Goal: Task Accomplishment & Management: Manage account settings

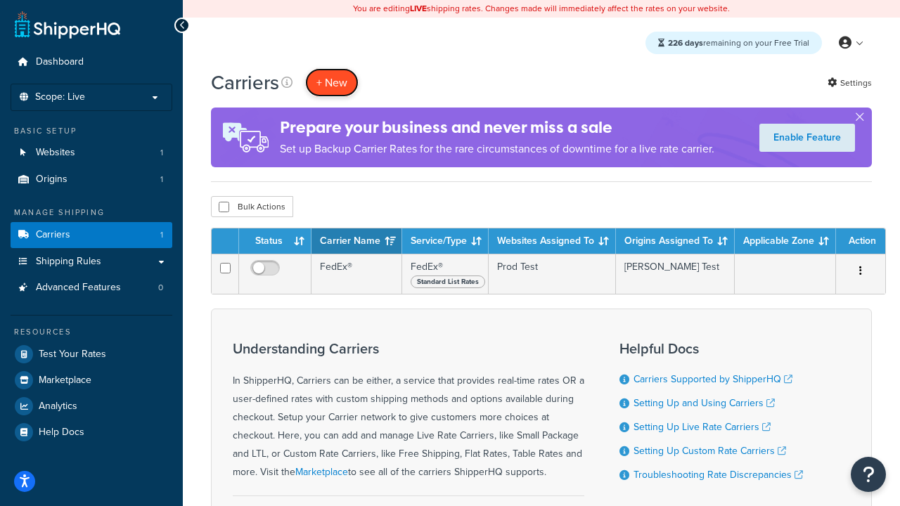
click at [332, 82] on button "+ New" at bounding box center [331, 82] width 53 height 29
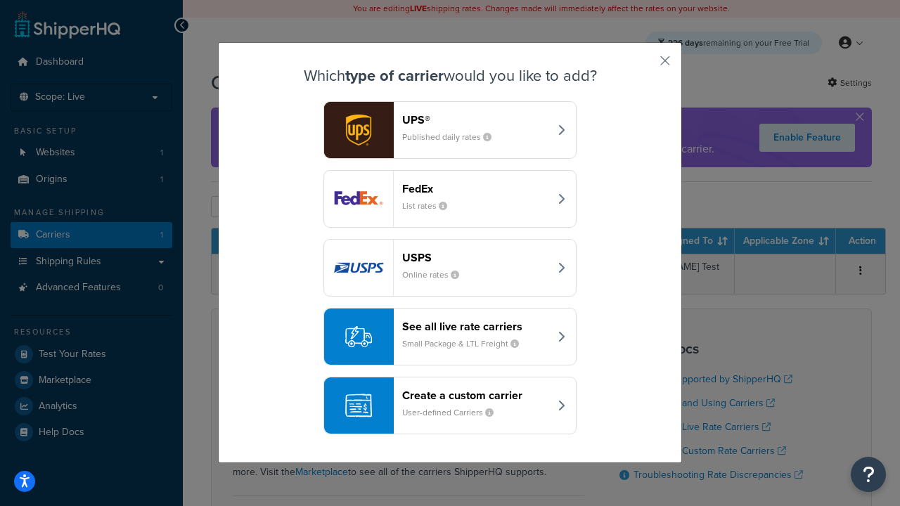
click at [475, 188] on header "FedEx" at bounding box center [475, 188] width 147 height 13
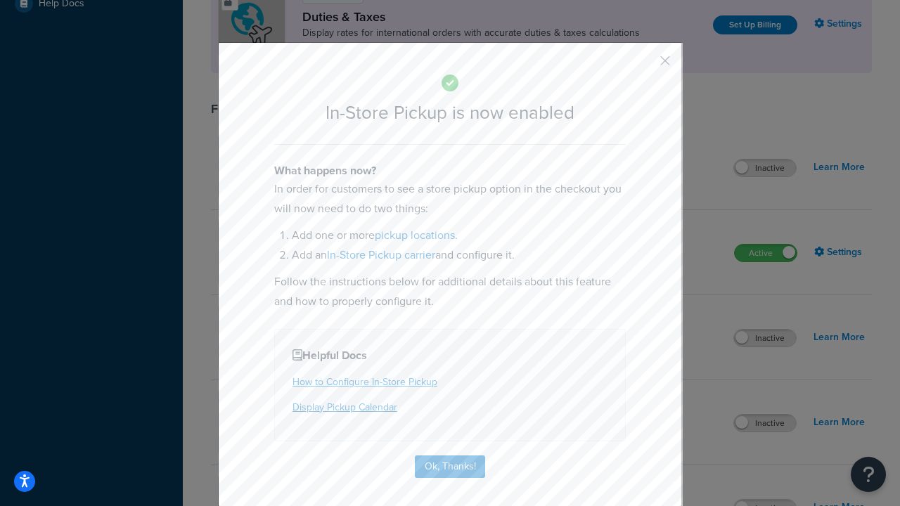
click at [644, 65] on button "button" at bounding box center [644, 66] width 4 height 4
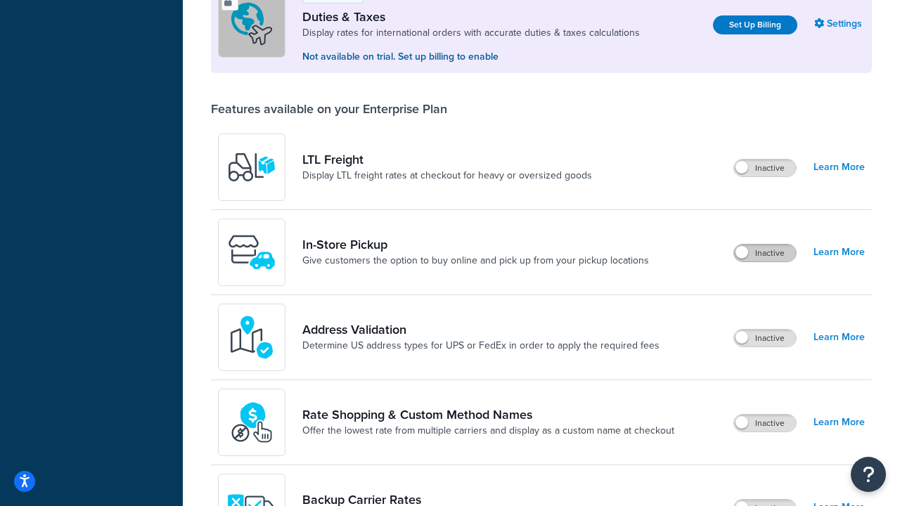
scroll to position [429, 0]
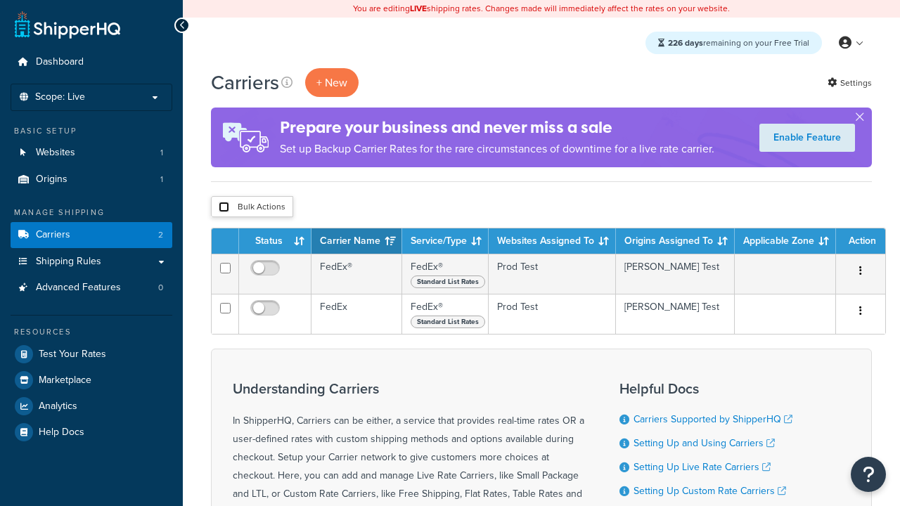
click at [223, 207] on input "checkbox" at bounding box center [224, 207] width 11 height 11
checkbox input "true"
click at [0, 0] on button "Delete" at bounding box center [0, 0] width 0 height 0
